Goal: Task Accomplishment & Management: Use online tool/utility

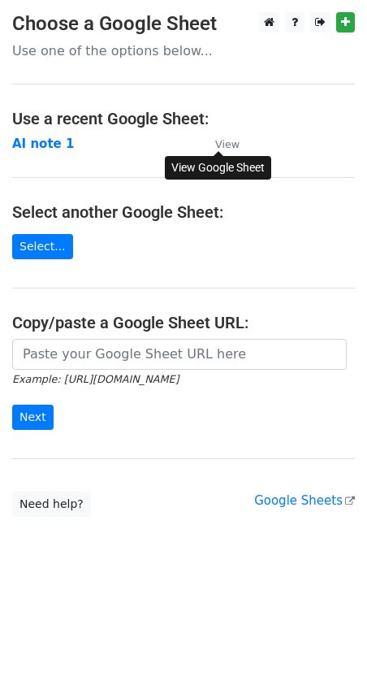
click at [222, 138] on small "View" at bounding box center [227, 144] width 24 height 12
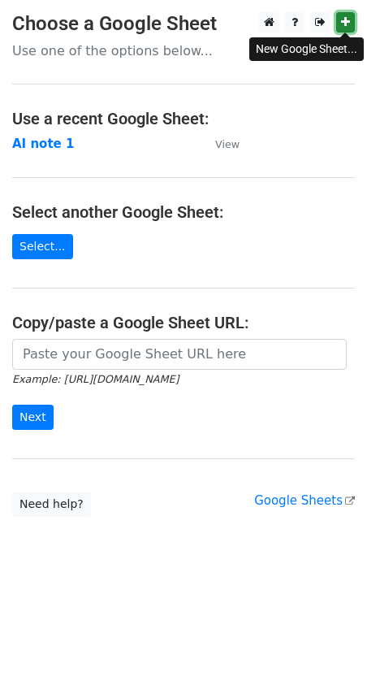
click at [344, 25] on icon at bounding box center [345, 21] width 9 height 11
click at [20, 139] on strong "AI note 1" at bounding box center [43, 144] width 62 height 15
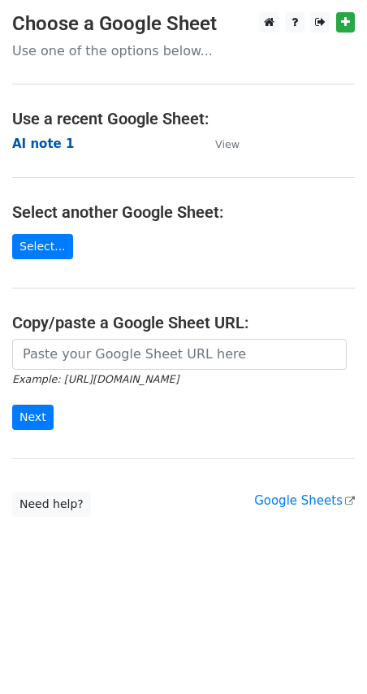
click at [30, 145] on strong "AI note 1" at bounding box center [43, 144] width 62 height 15
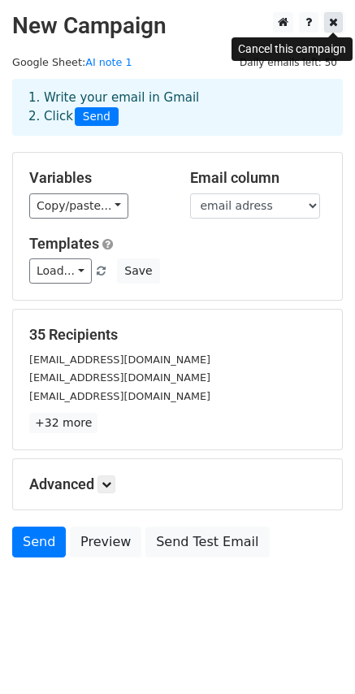
click at [332, 24] on icon at bounding box center [333, 21] width 9 height 11
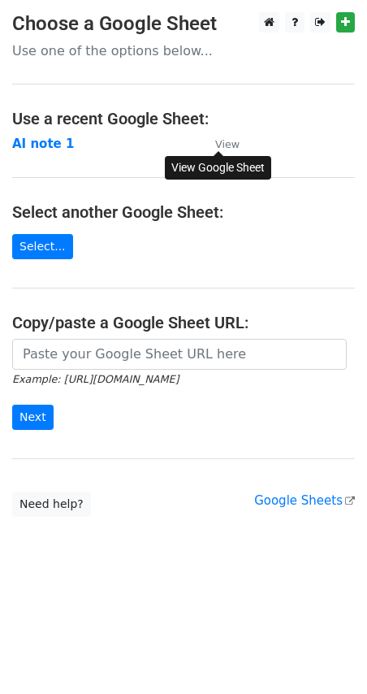
click at [223, 137] on link "View" at bounding box center [219, 144] width 41 height 15
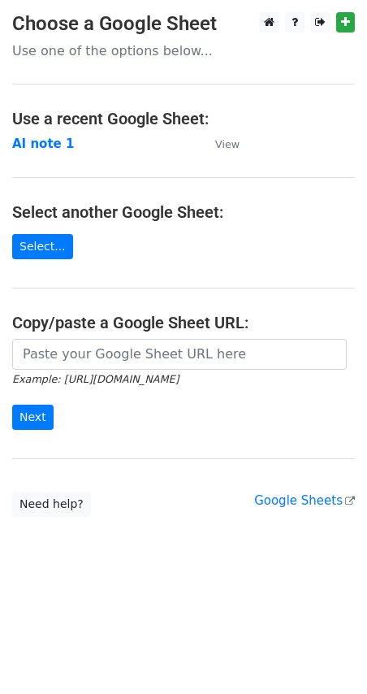
click at [257, 115] on h4 "Use a recent Google Sheet:" at bounding box center [183, 119] width 343 height 20
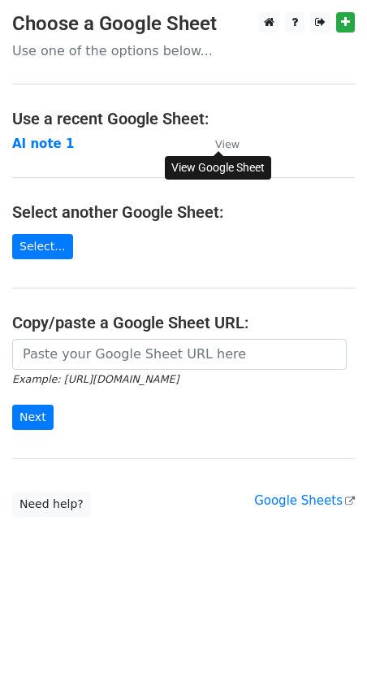
click at [223, 140] on small "View" at bounding box center [227, 144] width 24 height 12
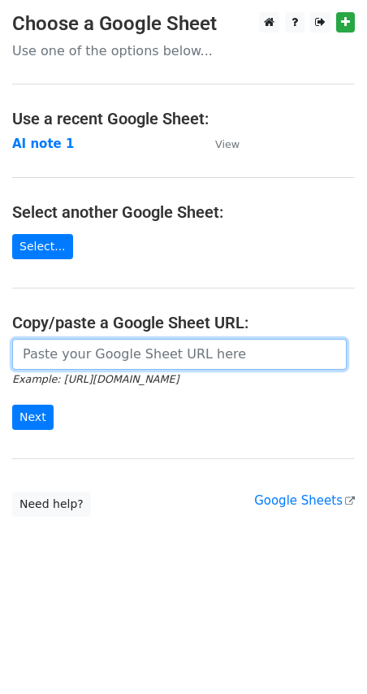
click at [105, 359] on input "url" at bounding box center [179, 354] width 335 height 31
paste input "https://docs.google.com/spreadsheets/d/1ukKYNxE_NShRK_2JLBqTdHpcs1a35ElSuXkHKKJ…"
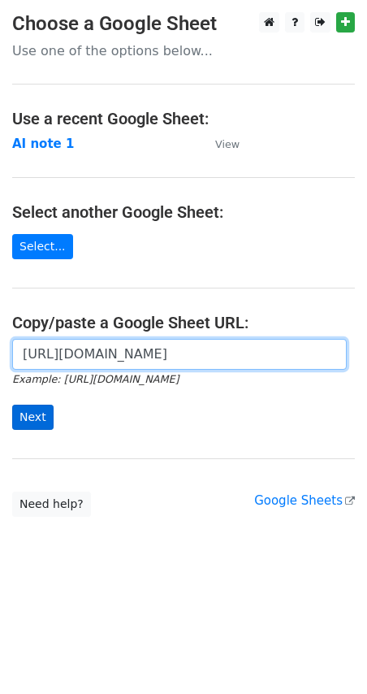
type input "https://docs.google.com/spreadsheets/d/1ukKYNxE_NShRK_2JLBqTdHpcs1a35ElSuXkHKKJ…"
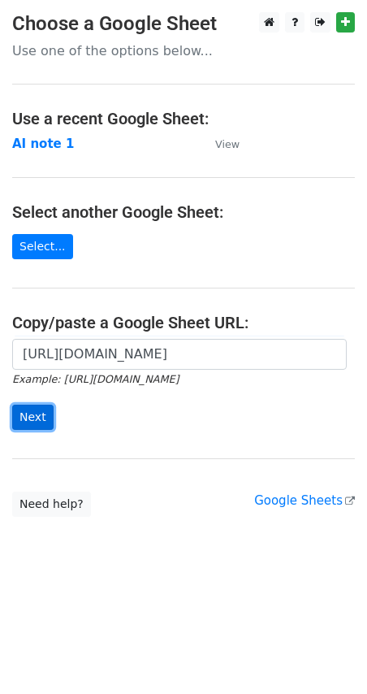
click at [36, 415] on input "Next" at bounding box center [32, 417] width 41 height 25
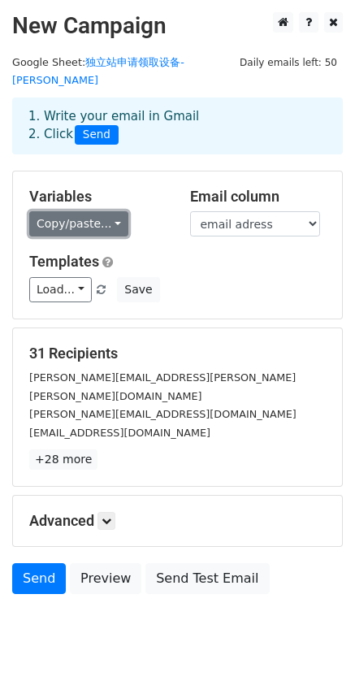
click at [107, 211] on link "Copy/paste..." at bounding box center [78, 223] width 99 height 25
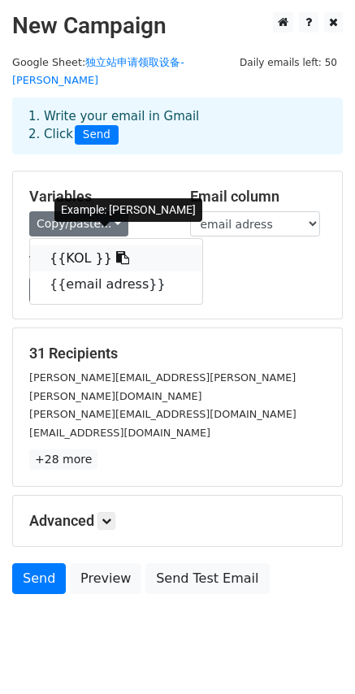
click at [80, 246] on link "{{KOL }}" at bounding box center [116, 259] width 172 height 26
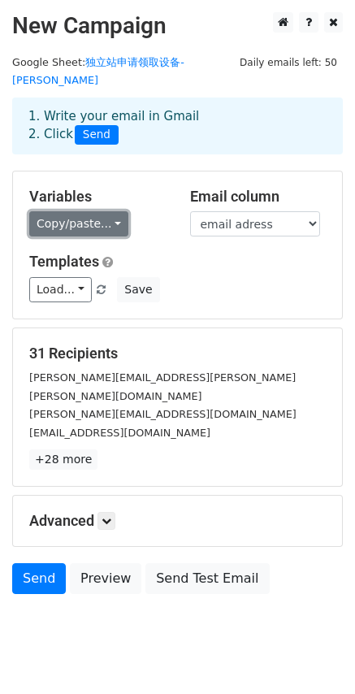
click at [92, 212] on link "Copy/paste..." at bounding box center [78, 223] width 99 height 25
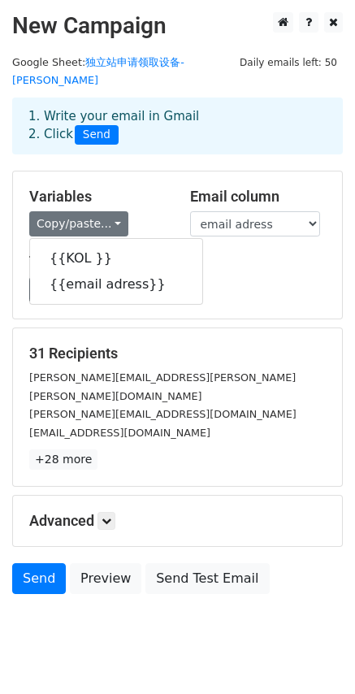
click at [253, 281] on div "Load... No templates saved Save" at bounding box center [177, 289] width 321 height 25
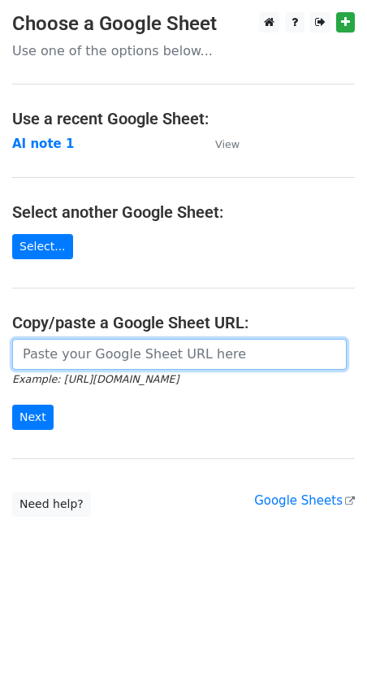
click at [106, 350] on input "url" at bounding box center [179, 354] width 335 height 31
type input "https://docs.google.com/spreadsheets/d/1ukKYNxE_NShRK_2JLBqTdHpcs1a35ElSuXkHKKJ…"
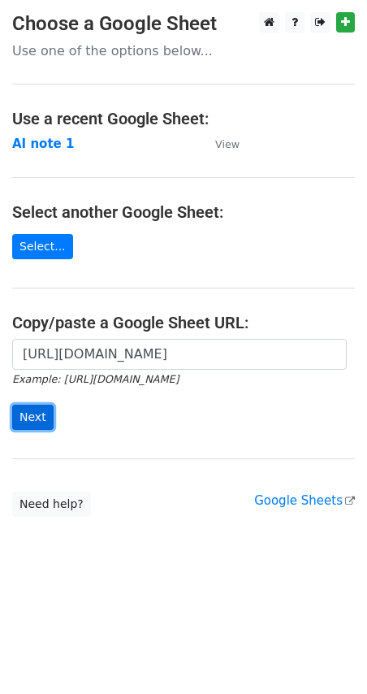
click at [32, 411] on input "Next" at bounding box center [32, 417] width 41 height 25
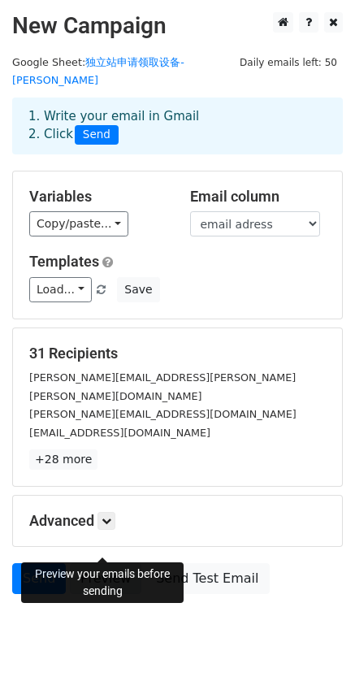
click at [111, 563] on link "Preview" at bounding box center [106, 578] width 72 height 31
click at [44, 563] on link "Send" at bounding box center [39, 578] width 54 height 31
